Goal: Task Accomplishment & Management: Complete application form

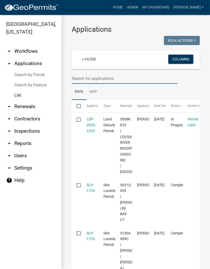
click at [97, 78] on input "text" at bounding box center [124, 78] width 105 height 10
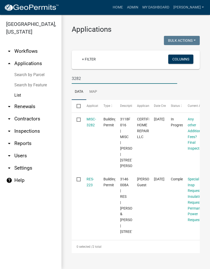
type input "3282"
click at [92, 126] on link "MISC-3282" at bounding box center [91, 122] width 9 height 10
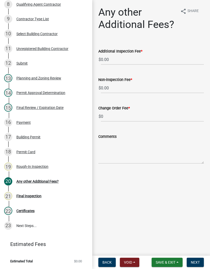
scroll to position [195, 0]
click at [38, 194] on div "Final Inspection" at bounding box center [28, 196] width 25 height 4
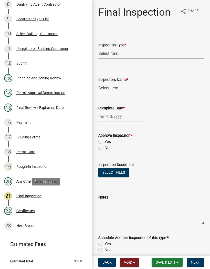
click at [121, 56] on select "Select Item... Final" at bounding box center [150, 53] width 105 height 10
select select "895eead6-d784-4fdc-a4a3-66a9075c153d"
click at [110, 87] on select "Select Item... [PERSON_NAME] ([PERSON_NAME]) [PERSON_NAME] ([PERSON_NAME]) Engi…" at bounding box center [150, 88] width 105 height 10
click at [120, 88] on select "Select Item... [PERSON_NAME] ([PERSON_NAME]) [PERSON_NAME] ([PERSON_NAME]) Engi…" at bounding box center [150, 88] width 105 height 10
select select "8dfc8809-68b2-4bc3-a0d1-6f7e000e7487"
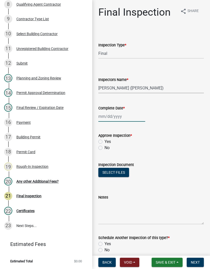
click at [113, 116] on div at bounding box center [121, 116] width 47 height 10
select select "8"
select select "2025"
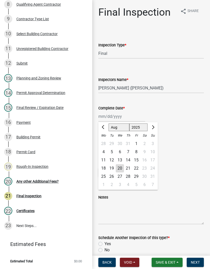
click at [120, 169] on div "20" at bounding box center [120, 168] width 8 height 8
type input "[DATE]"
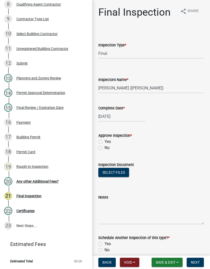
click at [101, 138] on div "Yes" at bounding box center [150, 141] width 105 height 6
click at [104, 141] on label "Yes" at bounding box center [107, 141] width 6 height 6
click at [104, 141] on input "Yes" at bounding box center [105, 139] width 3 height 3
radio input "true"
click at [104, 250] on label "No" at bounding box center [106, 250] width 5 height 6
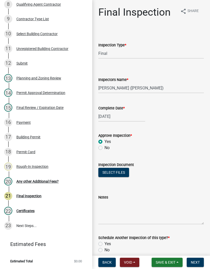
click at [104, 250] on input "No" at bounding box center [105, 248] width 3 height 3
radio input "true"
click at [198, 258] on button "Next" at bounding box center [195, 262] width 17 height 9
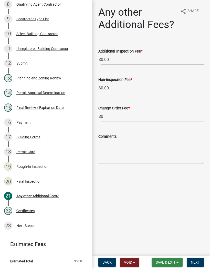
click at [172, 261] on span "Save & Exit" at bounding box center [166, 262] width 20 height 4
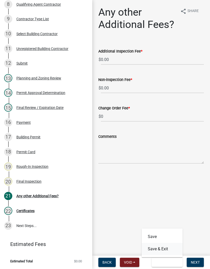
click at [168, 246] on button "Save & Exit" at bounding box center [162, 249] width 41 height 12
